Goal: Task Accomplishment & Management: Manage account settings

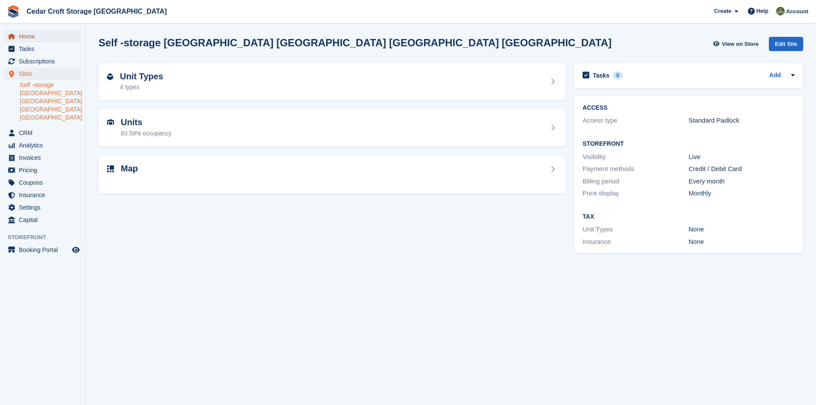
click at [31, 37] on span "Home" at bounding box center [44, 36] width 51 height 12
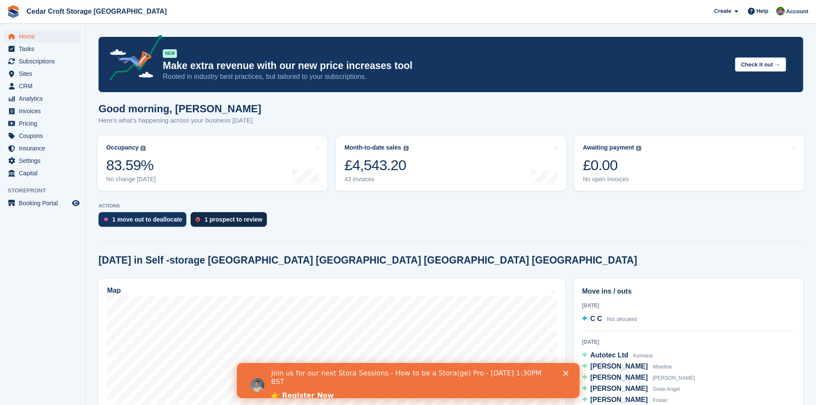
click at [222, 219] on div "1 prospect to review" at bounding box center [233, 219] width 58 height 7
click at [132, 220] on div "1 move out to deallocate" at bounding box center [147, 219] width 70 height 7
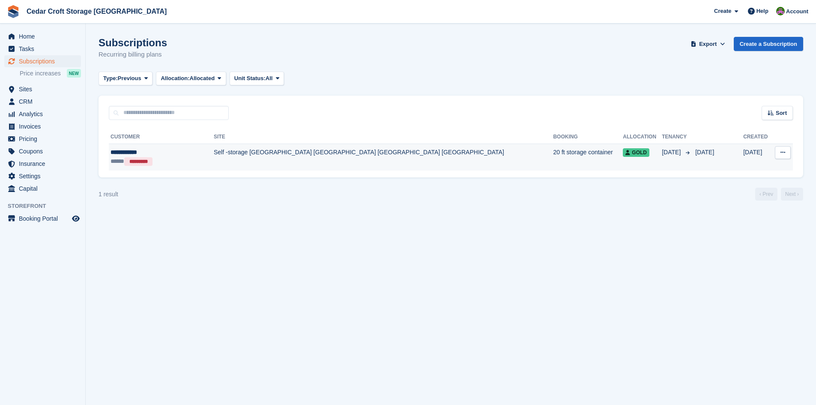
click at [783, 154] on icon at bounding box center [782, 152] width 5 height 6
click at [232, 153] on td "Self -storage [GEOGRAPHIC_DATA] [GEOGRAPHIC_DATA] [GEOGRAPHIC_DATA] [GEOGRAPHIC…" at bounding box center [383, 156] width 339 height 27
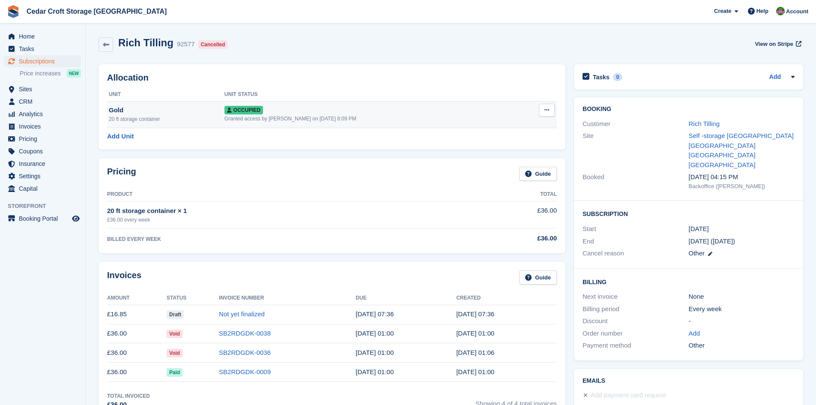
click at [545, 111] on icon at bounding box center [546, 110] width 5 height 6
click at [495, 157] on p "Deallocate" at bounding box center [513, 156] width 75 height 11
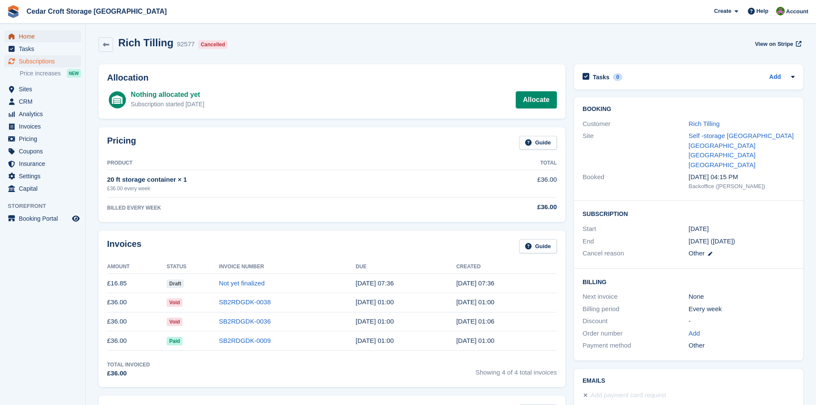
click at [28, 36] on span "Home" at bounding box center [44, 36] width 51 height 12
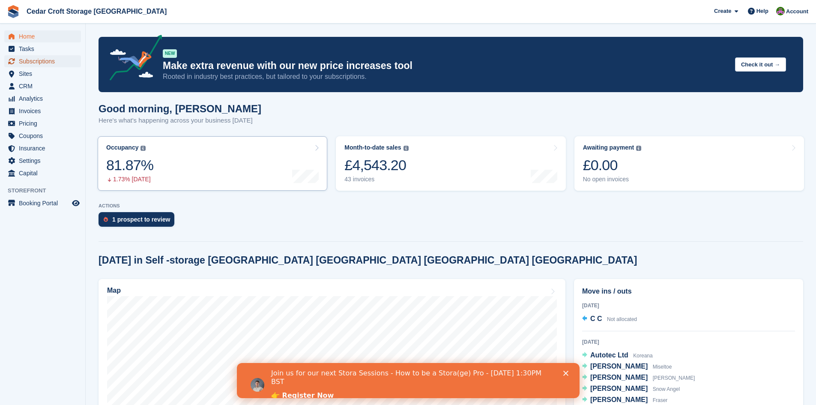
click at [25, 62] on span "Subscriptions" at bounding box center [44, 61] width 51 height 12
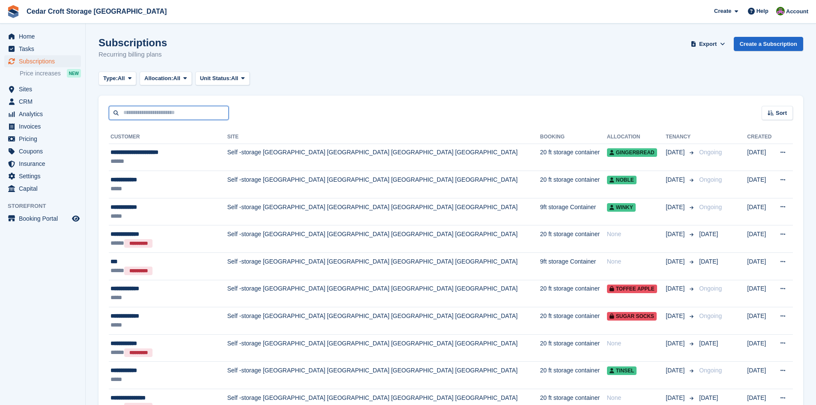
click at [174, 113] on input "text" at bounding box center [169, 113] width 120 height 14
type input "**"
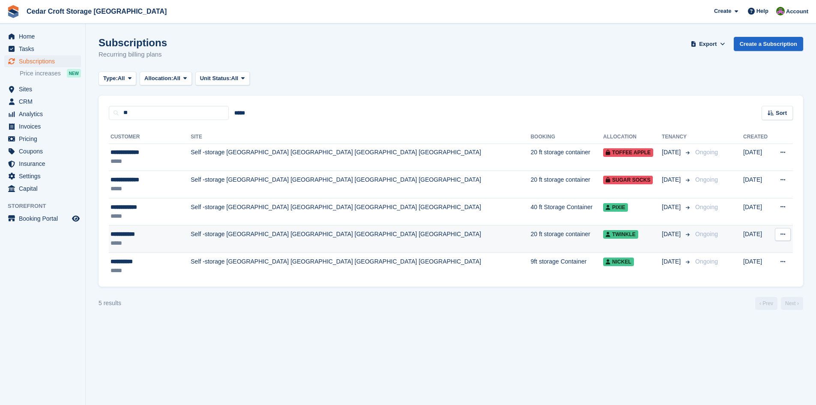
click at [161, 239] on div "*****" at bounding box center [144, 243] width 68 height 9
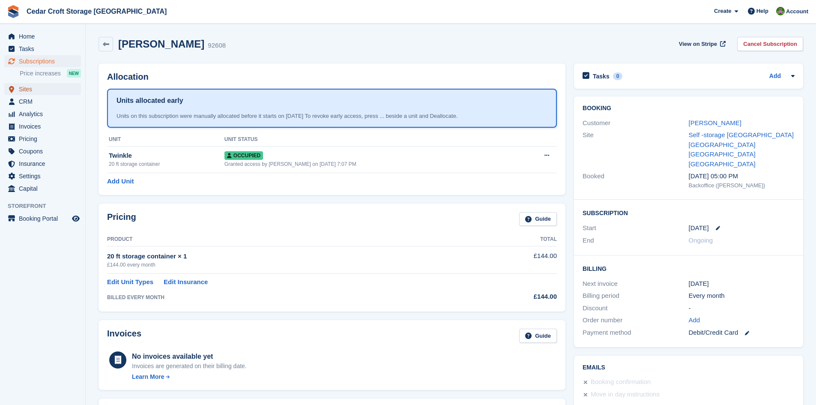
click at [26, 90] on span "Sites" at bounding box center [44, 89] width 51 height 12
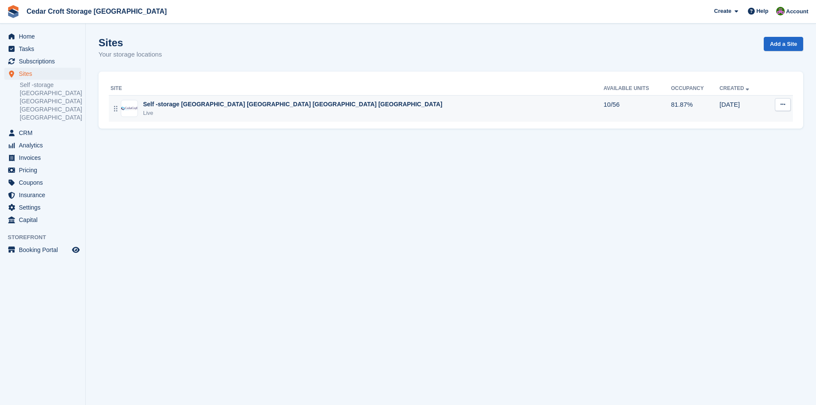
click at [145, 103] on div "Self -storage [GEOGRAPHIC_DATA] [GEOGRAPHIC_DATA] [GEOGRAPHIC_DATA] [GEOGRAPHIC…" at bounding box center [292, 104] width 299 height 9
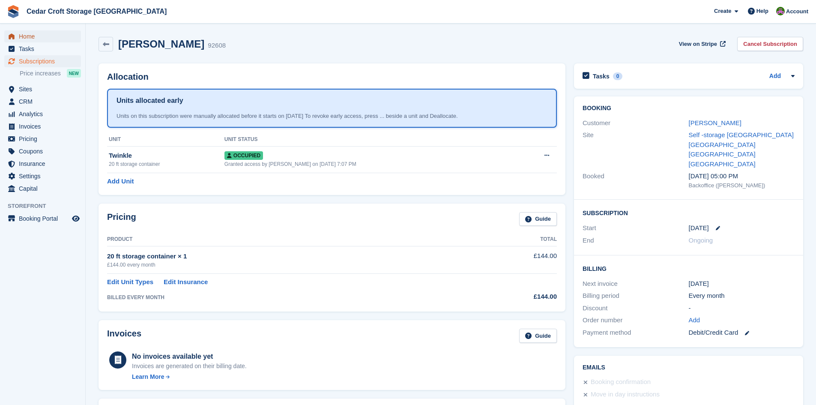
click at [26, 37] on span "Home" at bounding box center [44, 36] width 51 height 12
